Goal: Task Accomplishment & Management: Complete application form

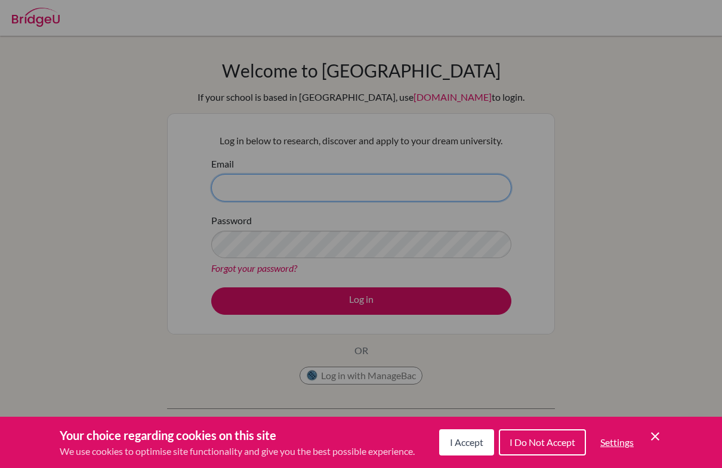
type input "[EMAIL_ADDRESS][DOMAIN_NAME]"
click at [477, 302] on div "Cookie Preferences" at bounding box center [361, 234] width 722 height 468
click at [481, 297] on div "Cookie Preferences" at bounding box center [361, 234] width 722 height 468
click at [558, 238] on div "Cookie Preferences" at bounding box center [361, 234] width 722 height 468
click at [648, 180] on div "Cookie Preferences" at bounding box center [361, 234] width 722 height 468
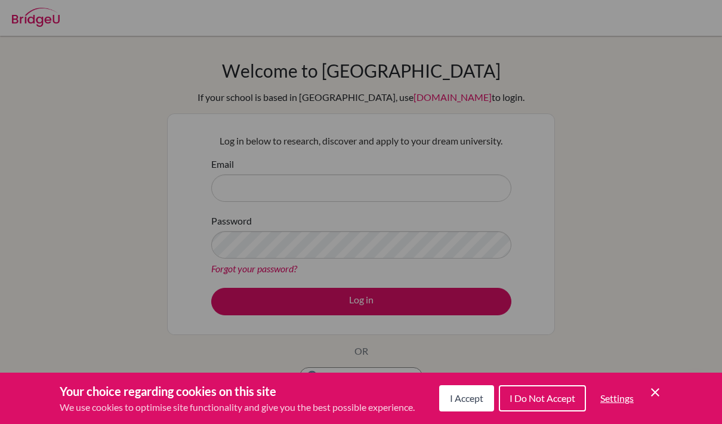
click at [555, 288] on div "Cookie Preferences" at bounding box center [361, 212] width 722 height 424
click at [471, 399] on span "I Accept" at bounding box center [466, 397] width 33 height 11
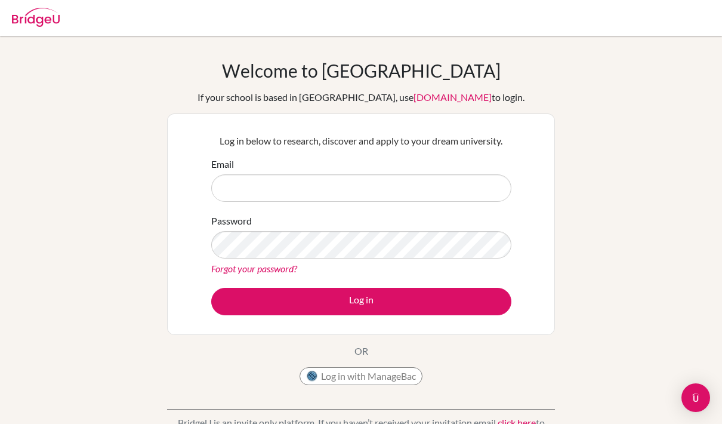
click at [443, 190] on input "Email" at bounding box center [361, 187] width 300 height 27
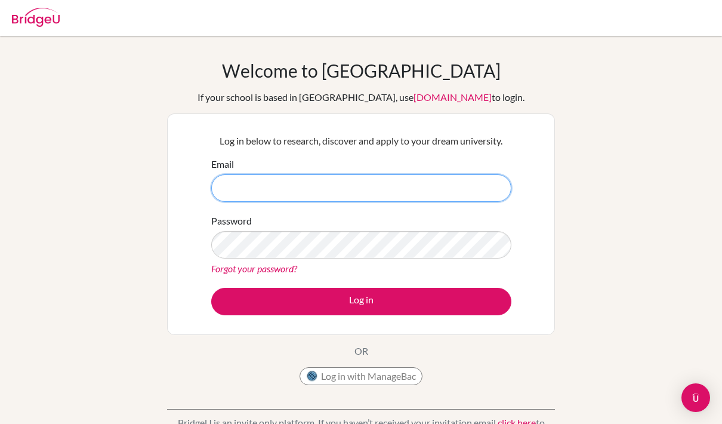
type input "[EMAIL_ADDRESS][DOMAIN_NAME]"
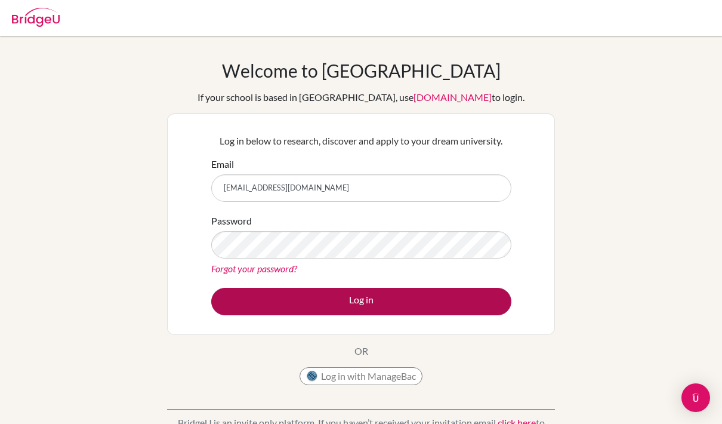
click at [458, 305] on button "Log in" at bounding box center [361, 301] width 300 height 27
